Goal: Information Seeking & Learning: Learn about a topic

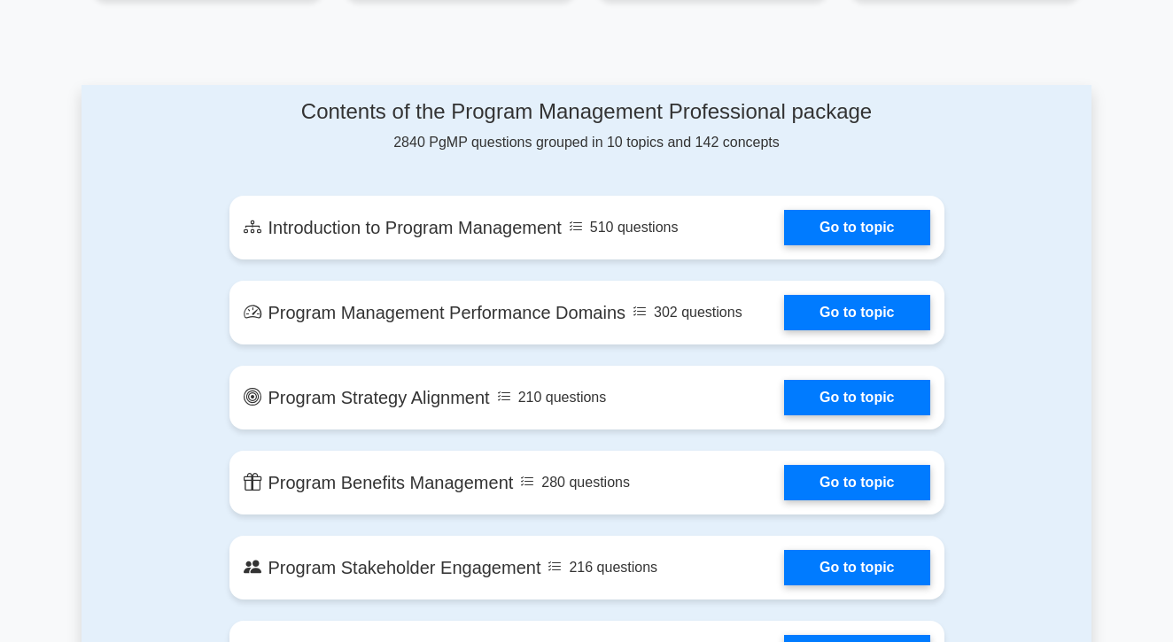
scroll to position [878, 0]
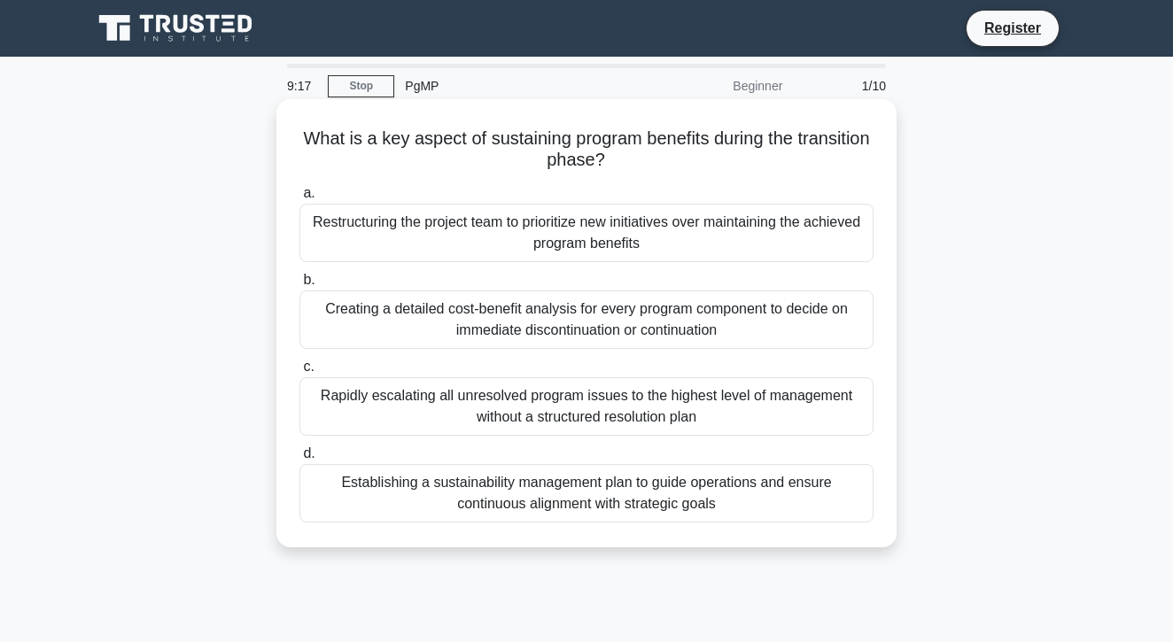
click at [318, 475] on div "Establishing a sustainability management plan to guide operations and ensure co…" at bounding box center [586, 493] width 574 height 58
click at [299, 460] on input "d. Establishing a sustainability management plan to guide operations and ensure…" at bounding box center [299, 454] width 0 height 12
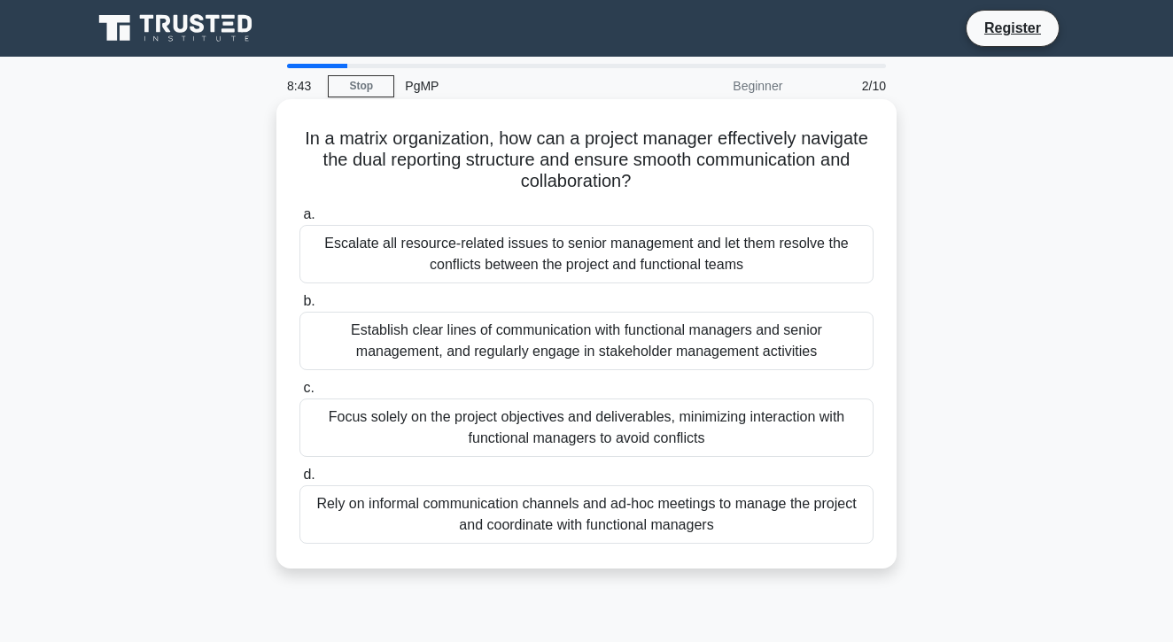
click at [388, 526] on div "Rely on informal communication channels and ad-hoc meetings to manage the proje…" at bounding box center [586, 514] width 574 height 58
click at [299, 481] on input "d. Rely on informal communication channels and ad-hoc meetings to manage the pr…" at bounding box center [299, 476] width 0 height 12
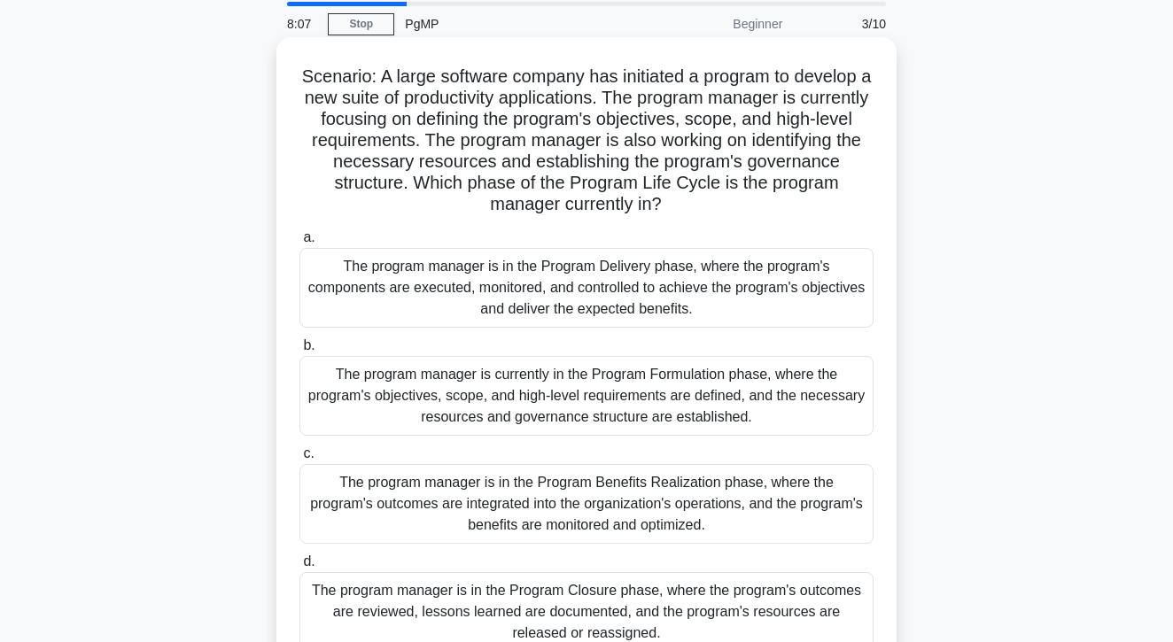
scroll to position [58, 0]
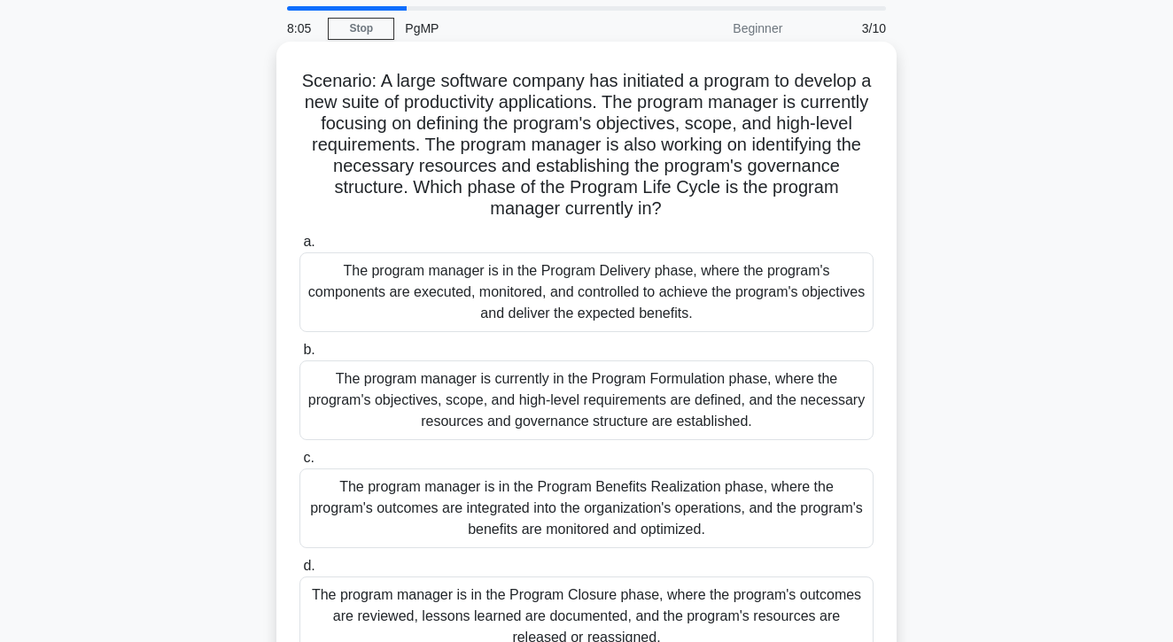
click at [317, 390] on div "The program manager is currently in the Program Formulation phase, where the pr…" at bounding box center [586, 401] width 574 height 80
click at [299, 356] on input "b. The program manager is currently in the Program Formulation phase, where the…" at bounding box center [299, 351] width 0 height 12
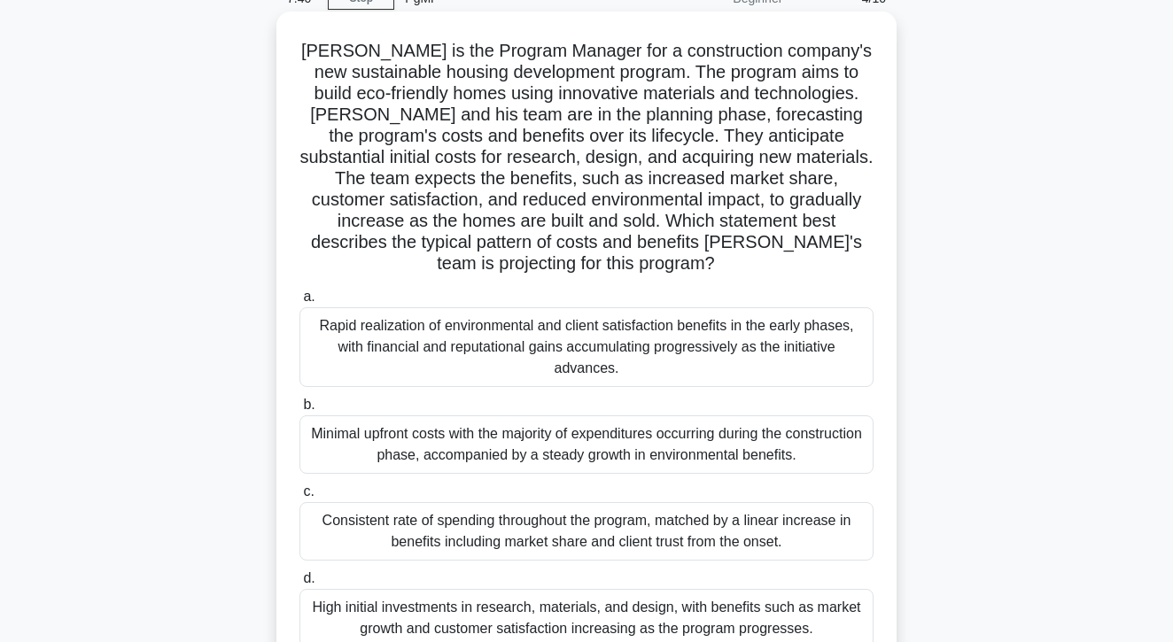
scroll to position [83, 0]
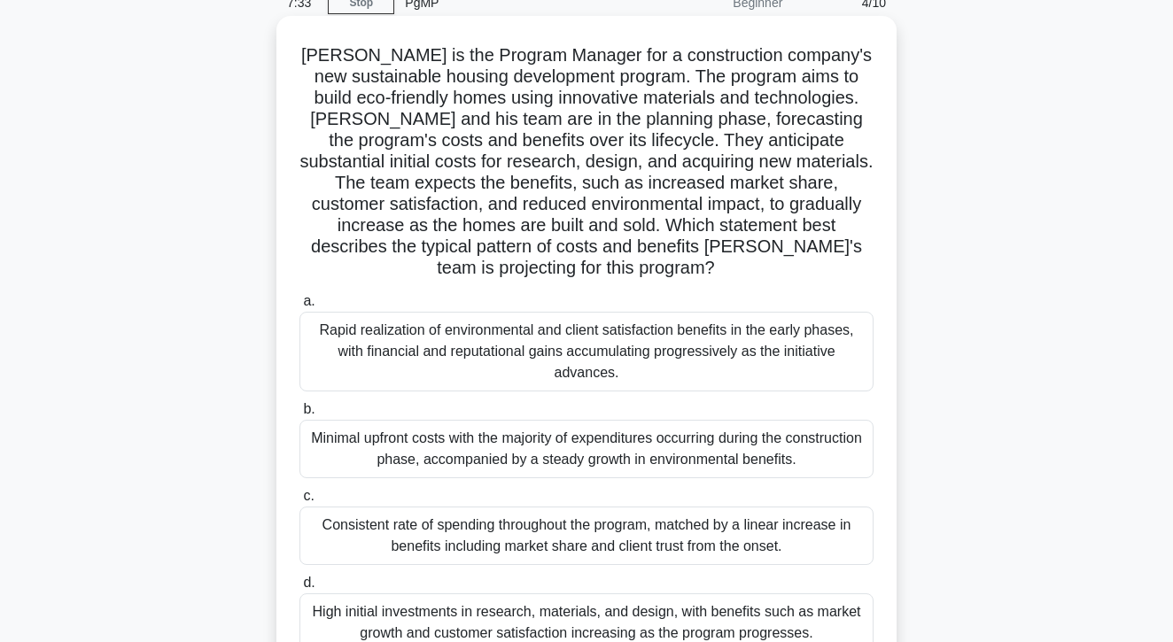
click at [346, 617] on div "High initial investments in research, materials, and design, with benefits such…" at bounding box center [586, 623] width 574 height 58
click at [299, 589] on input "d. High initial investments in research, materials, and design, with benefits s…" at bounding box center [299, 584] width 0 height 12
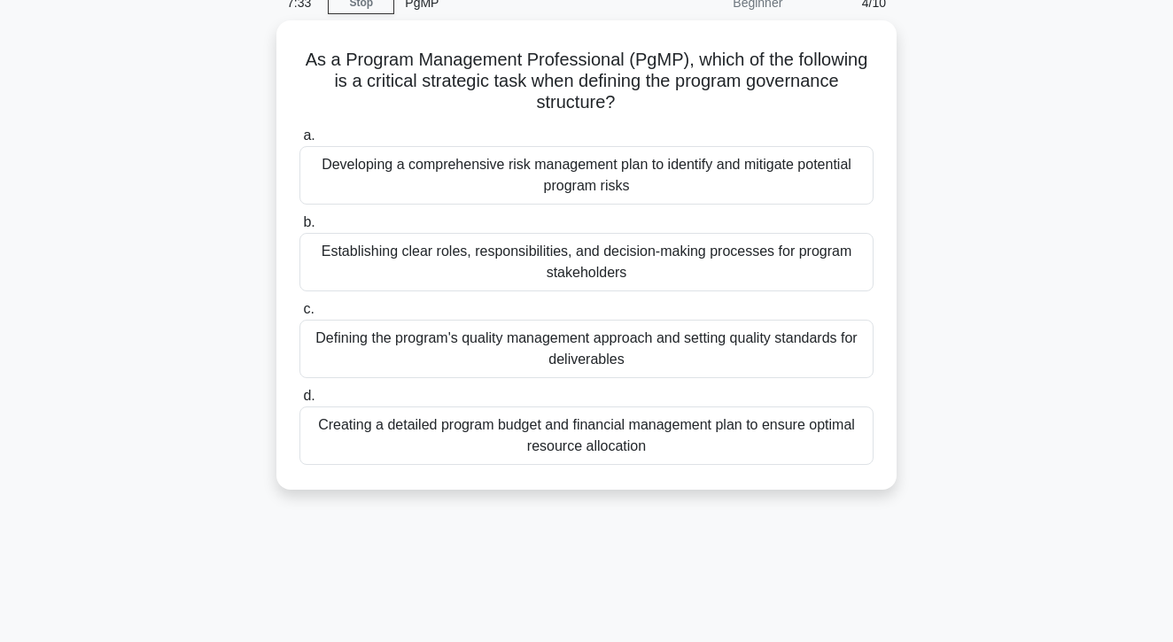
scroll to position [0, 0]
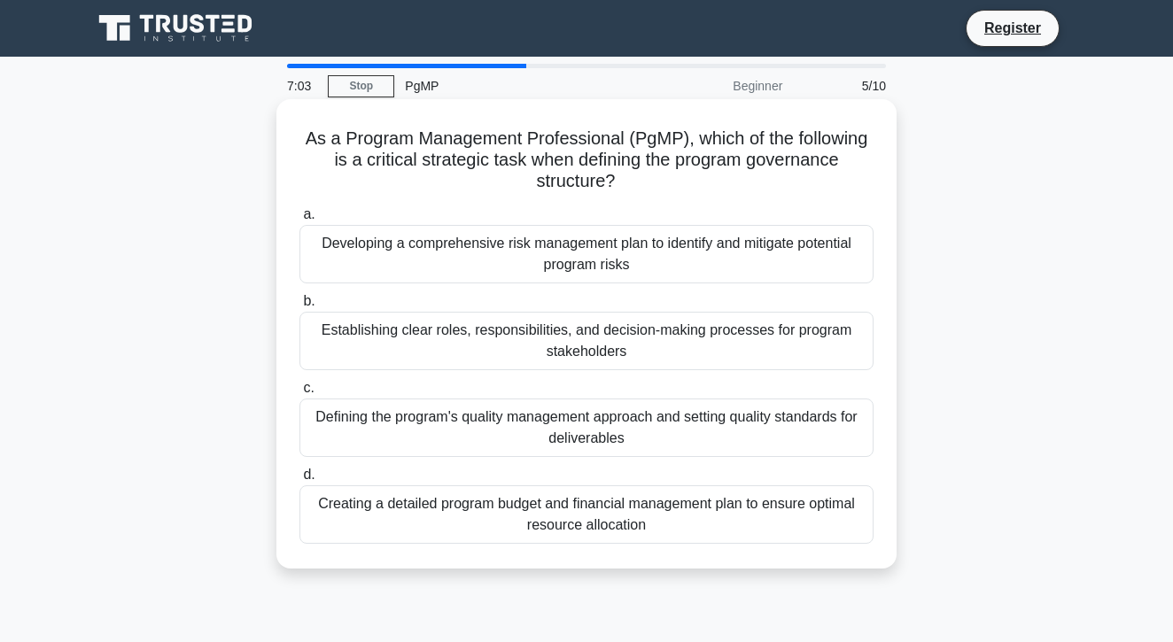
click at [374, 439] on div "Defining the program's quality management approach and setting quality standard…" at bounding box center [586, 428] width 574 height 58
click at [299, 394] on input "c. Defining the program's quality management approach and setting quality stand…" at bounding box center [299, 389] width 0 height 12
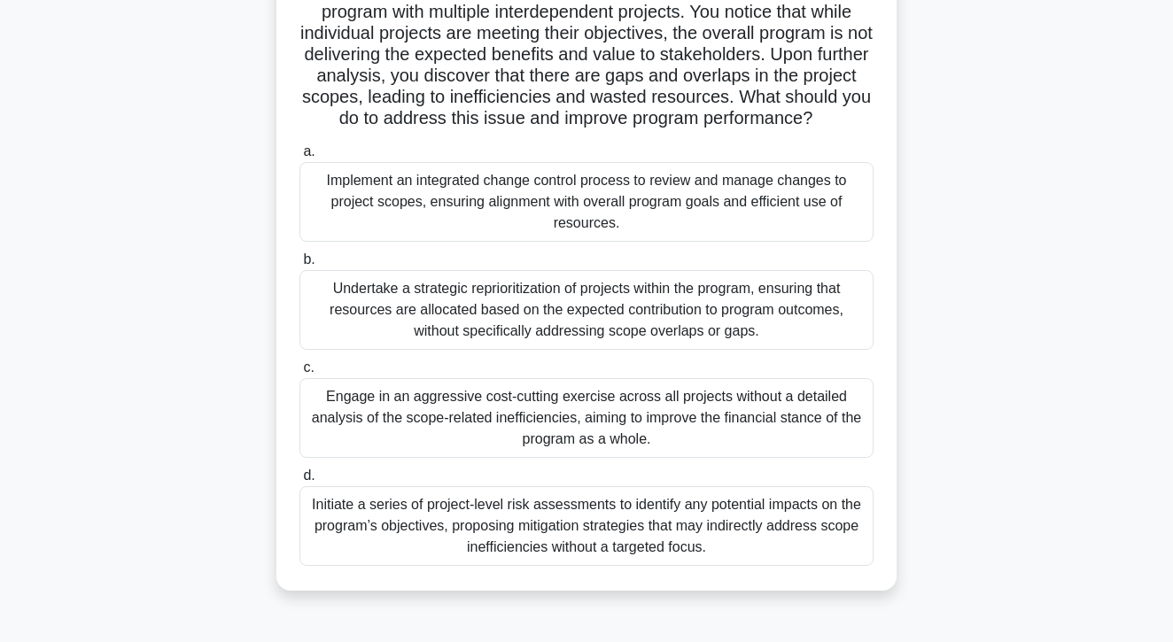
scroll to position [150, 0]
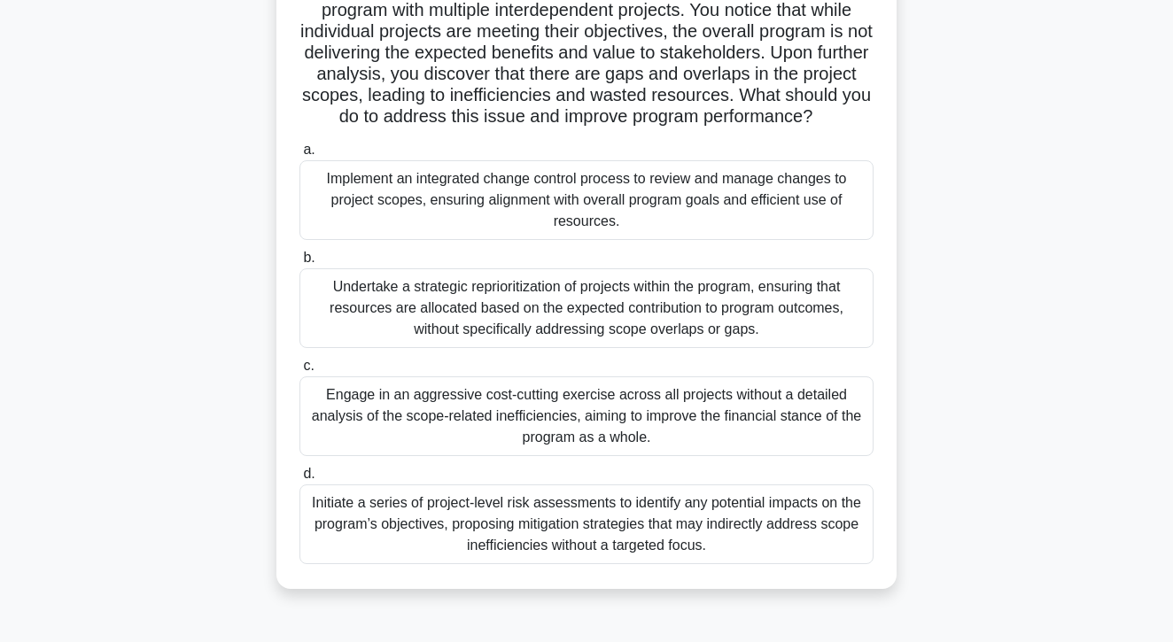
click at [377, 524] on div "Initiate a series of project-level risk assessments to identify any potential i…" at bounding box center [586, 525] width 574 height 80
click at [299, 480] on input "d. Initiate a series of project-level risk assessments to identify any potentia…" at bounding box center [299, 475] width 0 height 12
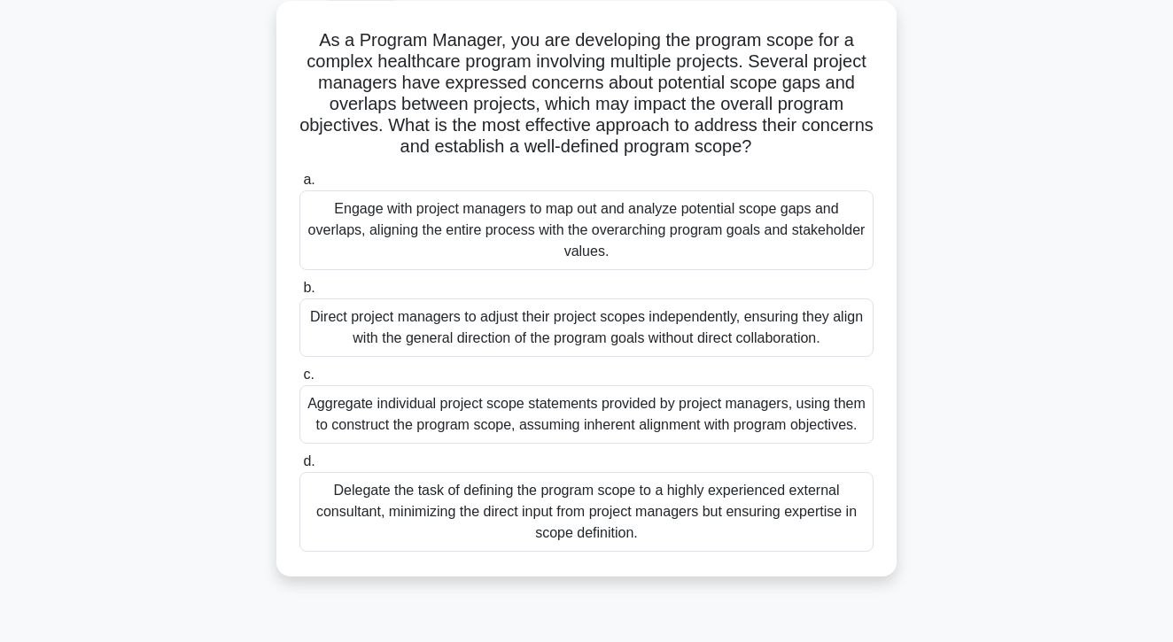
scroll to position [95, 0]
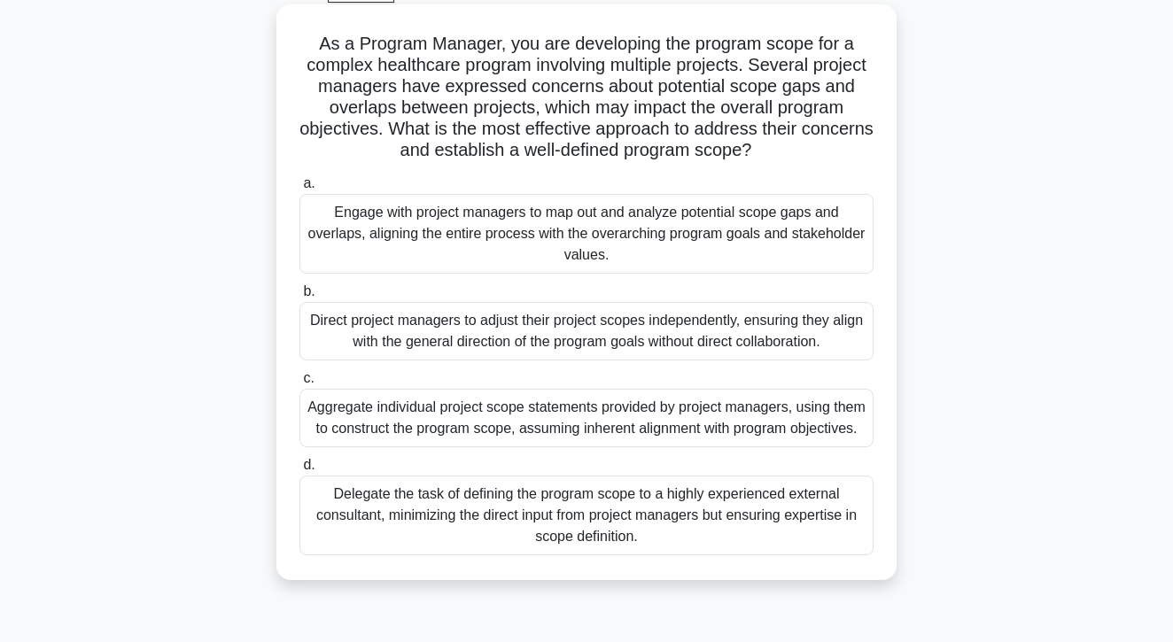
click at [434, 223] on div "Engage with project managers to map out and analyze potential scope gaps and ov…" at bounding box center [586, 234] width 574 height 80
click at [299, 190] on input "a. Engage with project managers to map out and analyze potential scope gaps and…" at bounding box center [299, 184] width 0 height 12
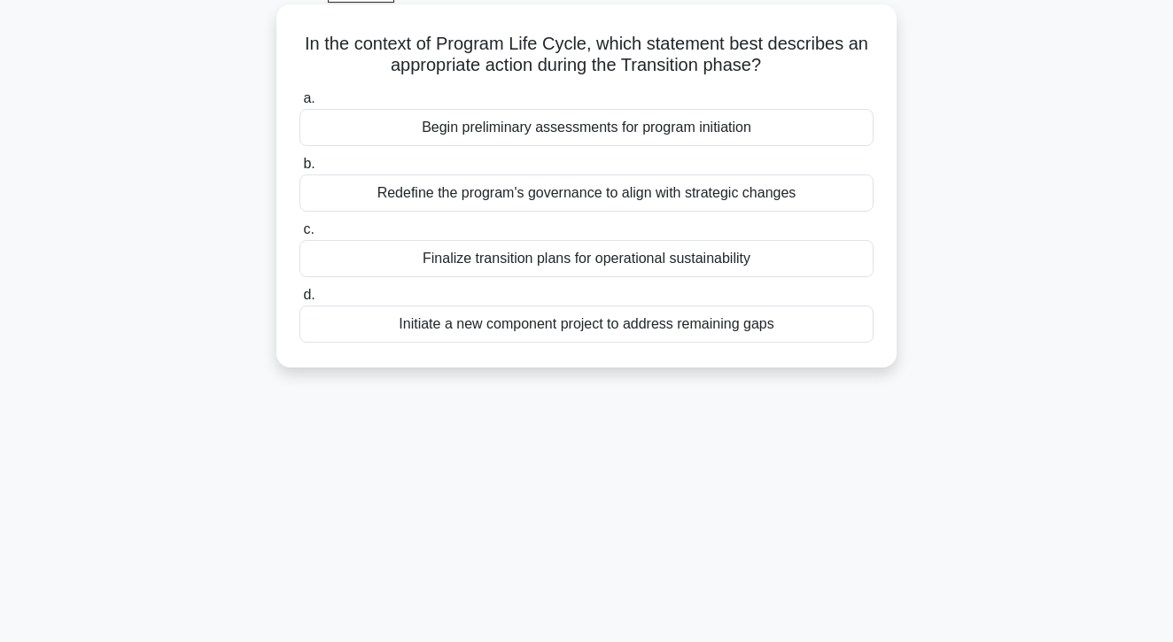
scroll to position [0, 0]
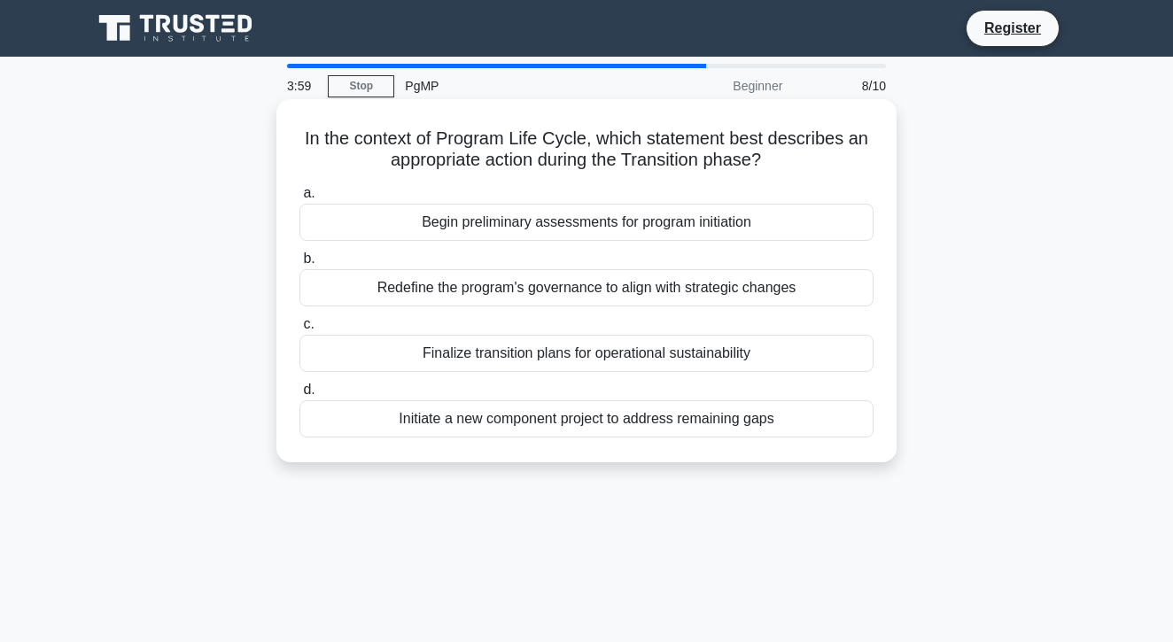
click at [389, 349] on div "Finalize transition plans for operational sustainability" at bounding box center [586, 353] width 574 height 37
click at [299, 330] on input "c. Finalize transition plans for operational sustainability" at bounding box center [299, 325] width 0 height 12
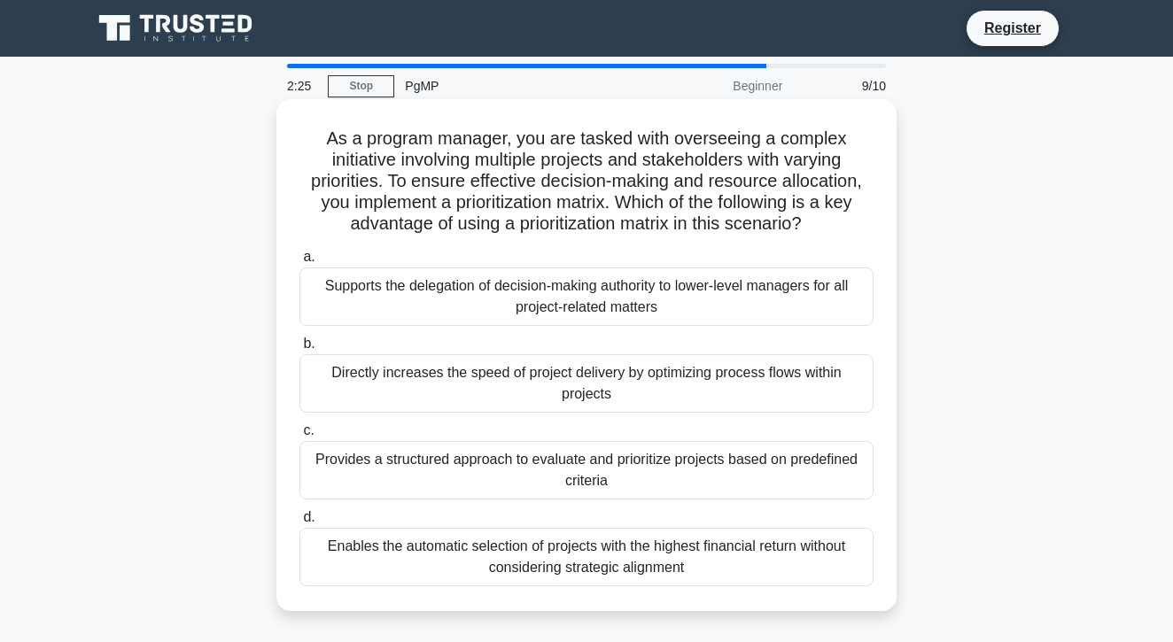
click at [419, 477] on div "Provides a structured approach to evaluate and prioritize projects based on pre…" at bounding box center [586, 470] width 574 height 58
click at [299, 437] on input "c. Provides a structured approach to evaluate and prioritize projects based on …" at bounding box center [299, 431] width 0 height 12
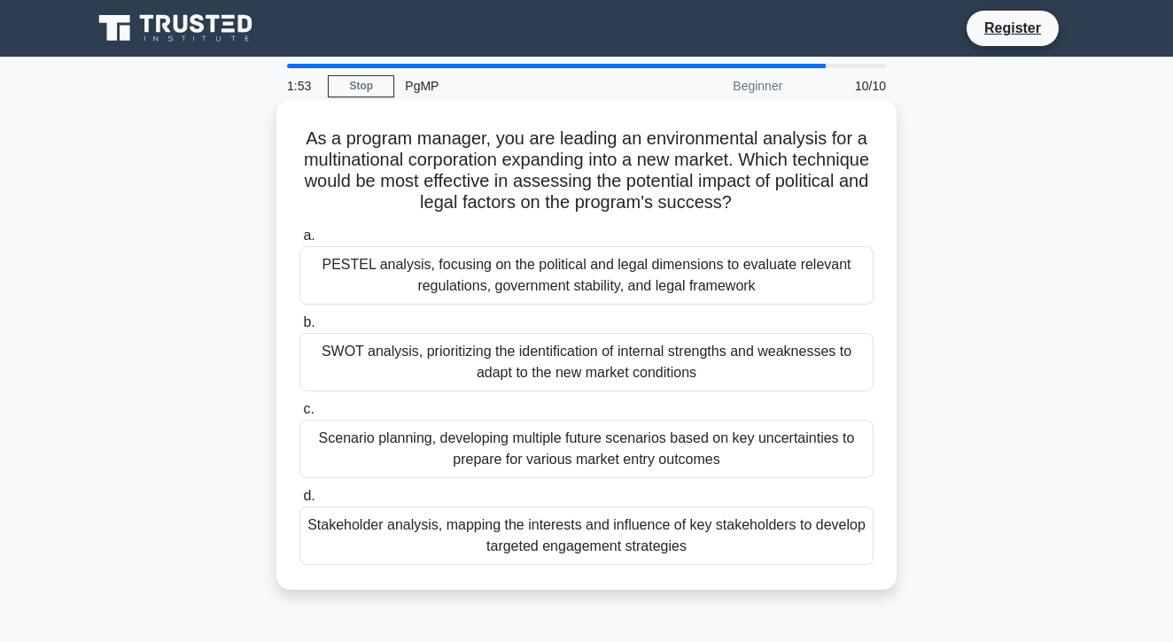
click at [409, 445] on div "Scenario planning, developing multiple future scenarios based on key uncertaint…" at bounding box center [586, 449] width 574 height 58
click at [299, 416] on input "c. Scenario planning, developing multiple future scenarios based on key uncerta…" at bounding box center [299, 410] width 0 height 12
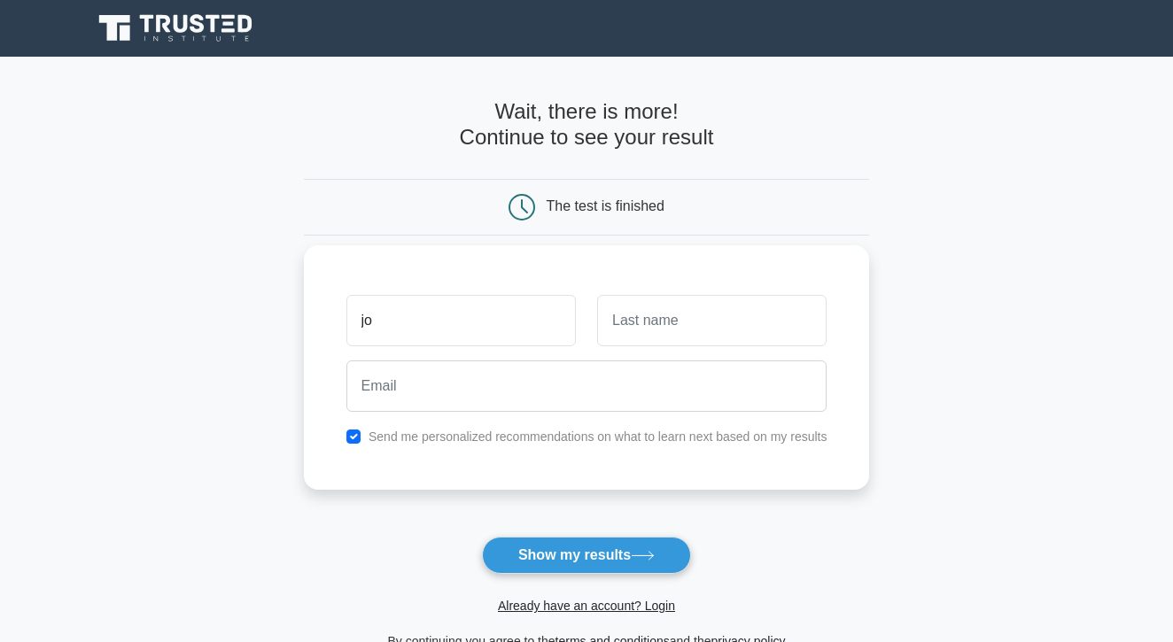
type input "j"
type input "chen"
type input "apa"
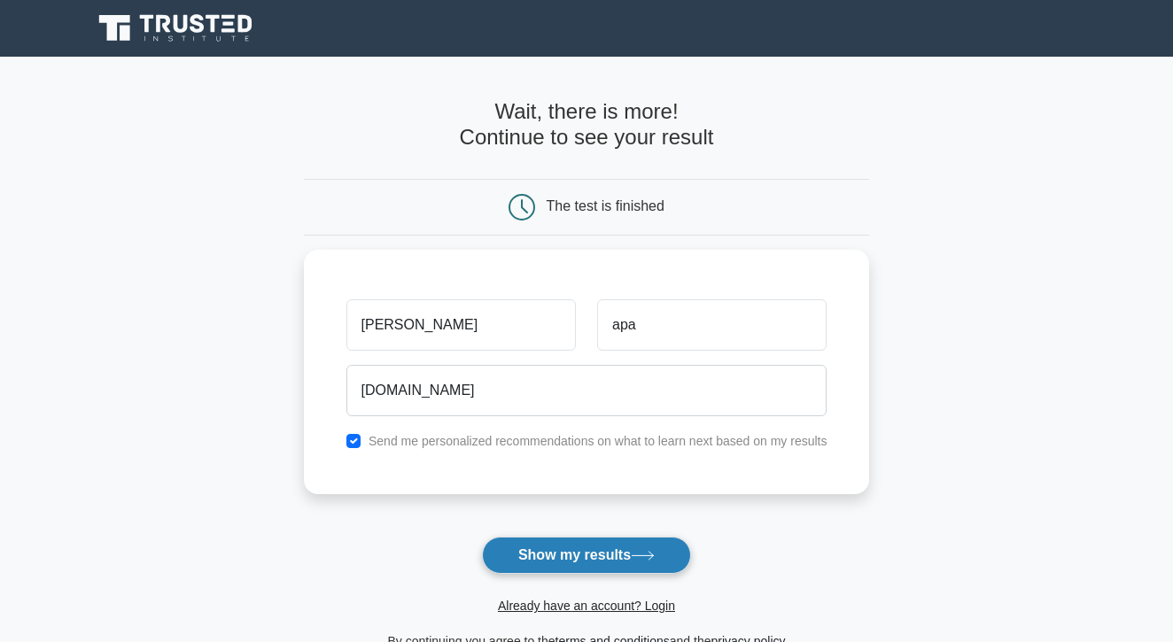
click at [666, 568] on button "Show my results" at bounding box center [586, 555] width 209 height 37
click at [667, 565] on button "Show my results" at bounding box center [586, 555] width 209 height 37
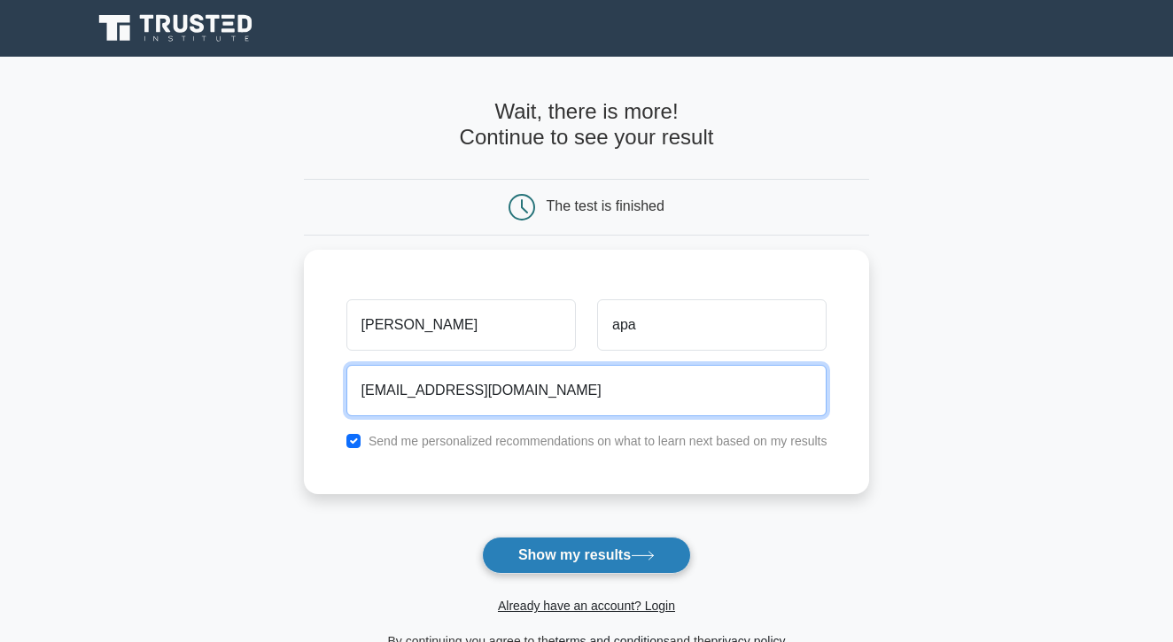
type input "arcechenchen@gmail.com"
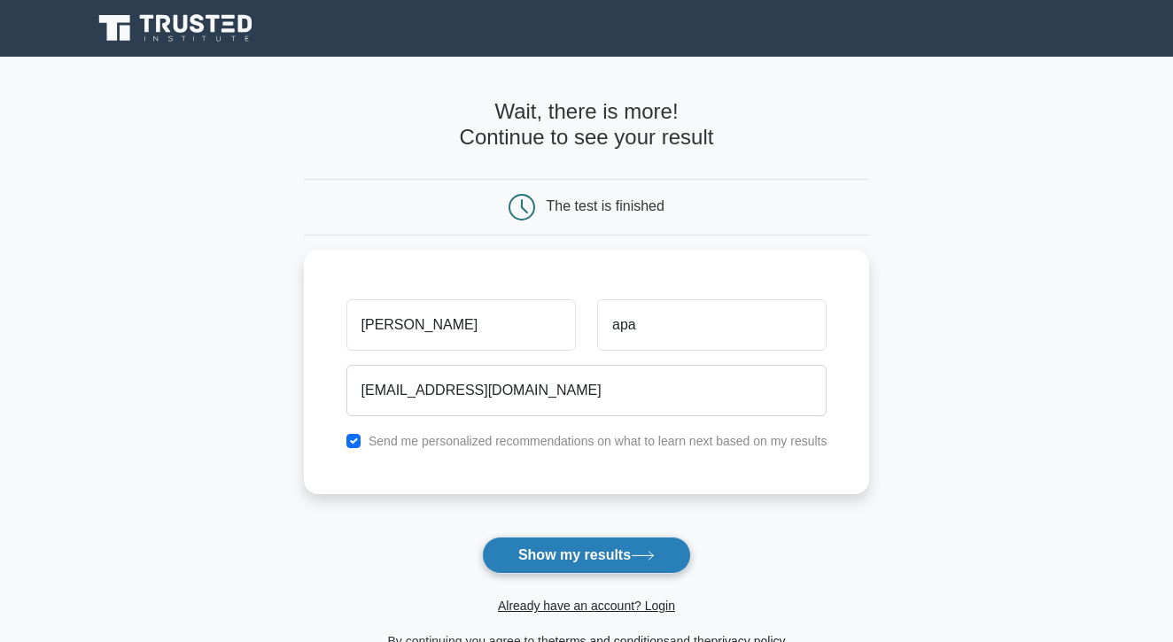
click at [556, 567] on button "Show my results" at bounding box center [586, 555] width 209 height 37
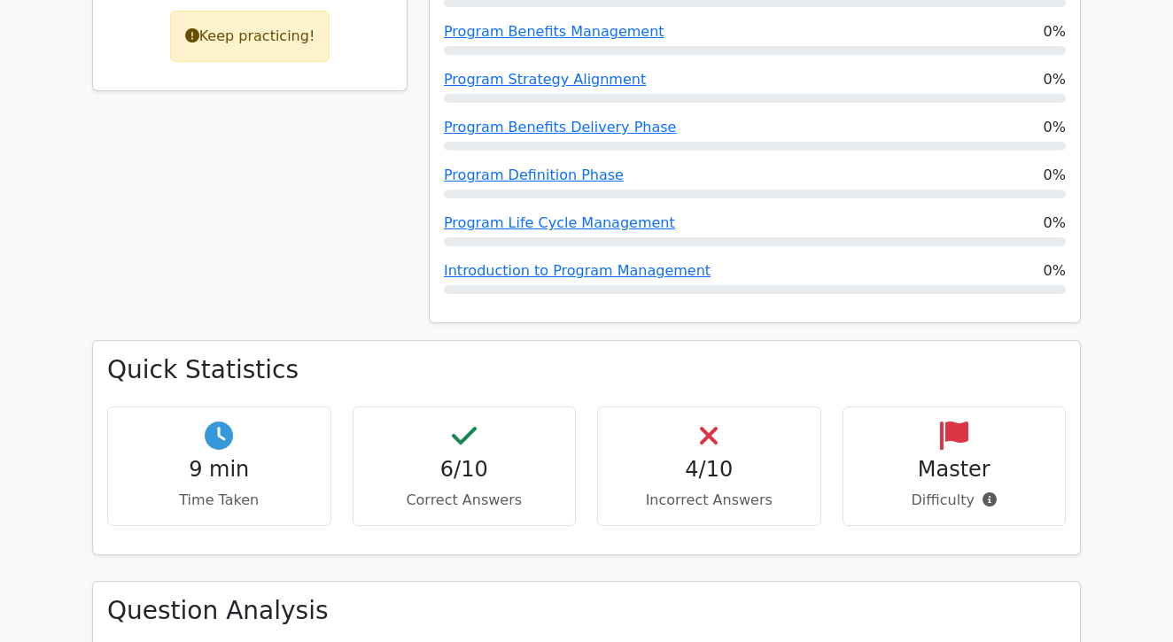
scroll to position [953, 0]
click at [693, 457] on h4 "4/10" at bounding box center [709, 470] width 194 height 26
click at [450, 457] on h4 "6/10" at bounding box center [465, 470] width 194 height 26
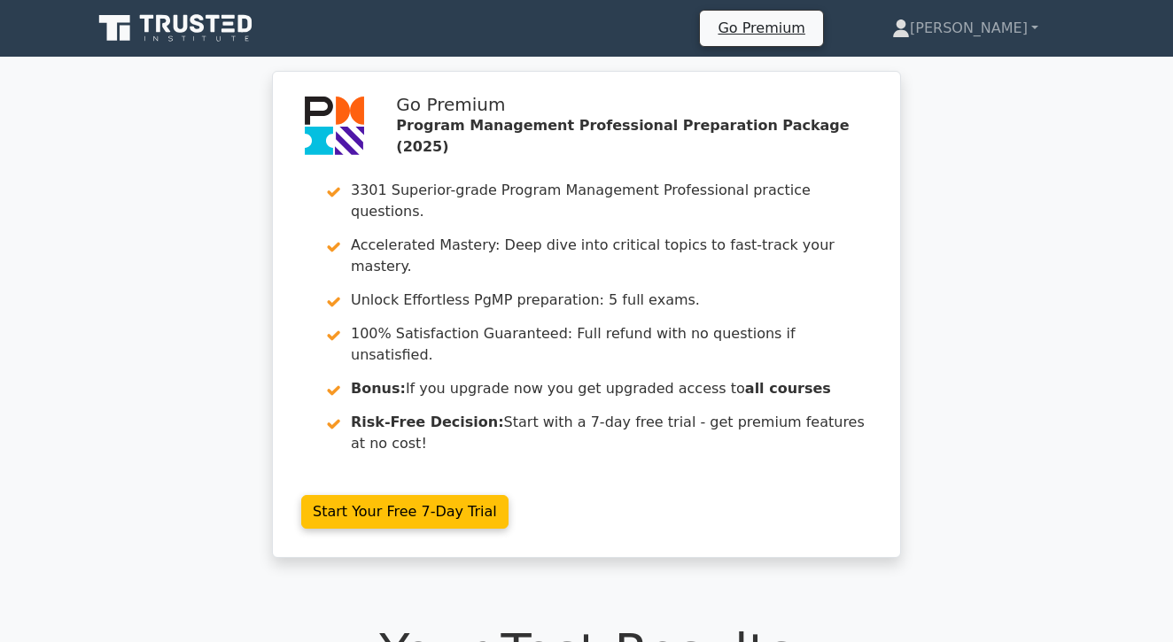
scroll to position [0, 0]
